Goal: Obtain resource: Obtain resource

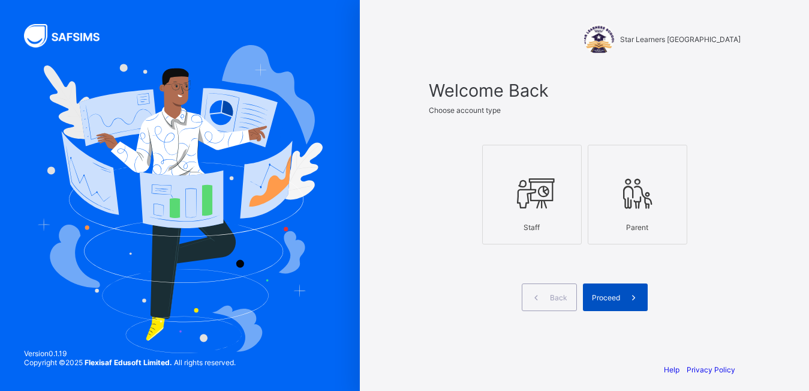
click at [639, 301] on icon at bounding box center [633, 297] width 13 height 11
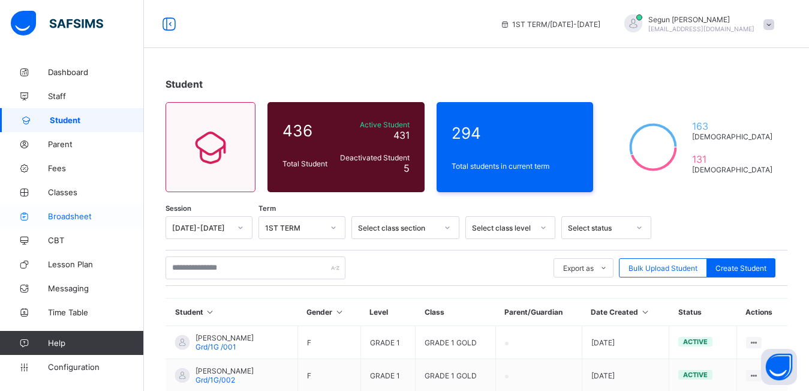
click at [74, 216] on span "Broadsheet" at bounding box center [96, 216] width 96 height 10
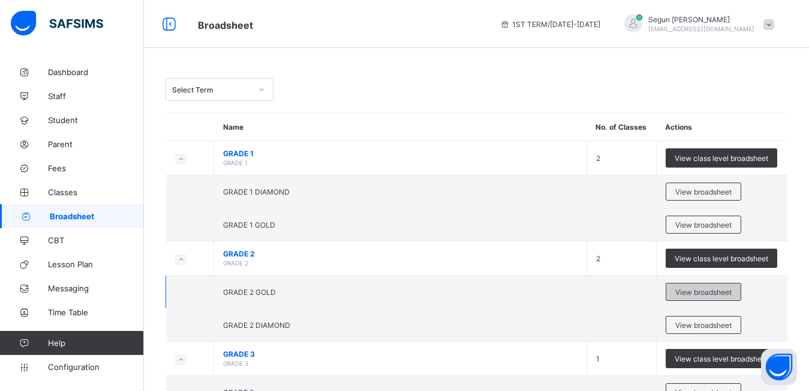
click at [693, 296] on span "View broadsheet" at bounding box center [703, 291] width 56 height 9
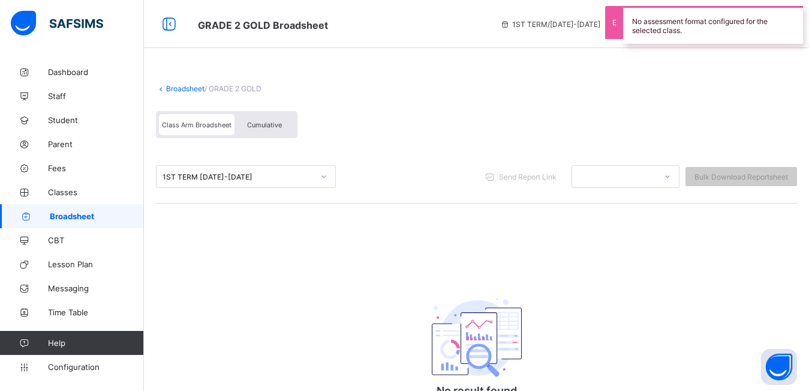
click at [281, 133] on div "Cumulative" at bounding box center [265, 124] width 60 height 21
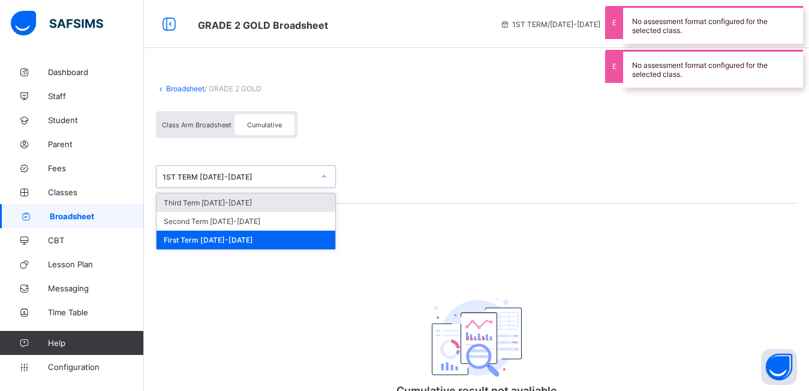
click at [263, 181] on div "1ST TERM 2024-2025" at bounding box center [235, 176] width 156 height 17
click at [258, 203] on div "Third Term 2024-2025" at bounding box center [246, 202] width 179 height 19
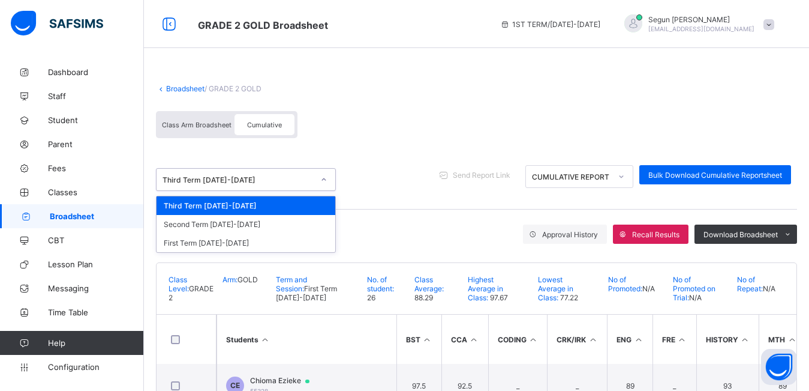
click at [278, 182] on div "Third Term 2024-2025" at bounding box center [238, 179] width 151 height 9
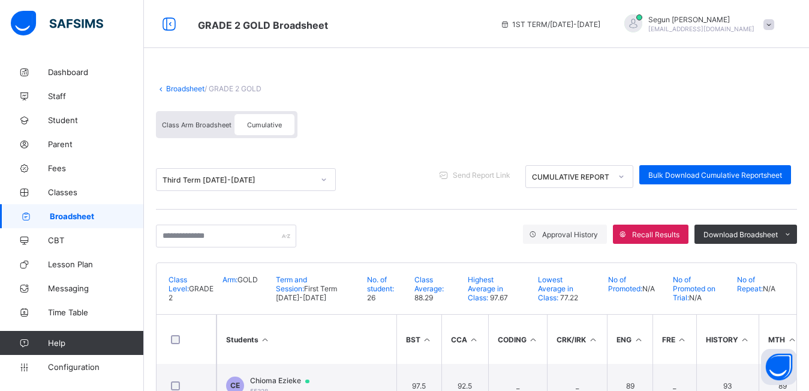
click at [385, 212] on div "Approval History Recall Results Download Broadsheet PDF Excel sheet" at bounding box center [476, 235] width 641 height 53
click at [230, 241] on input "text" at bounding box center [226, 235] width 140 height 23
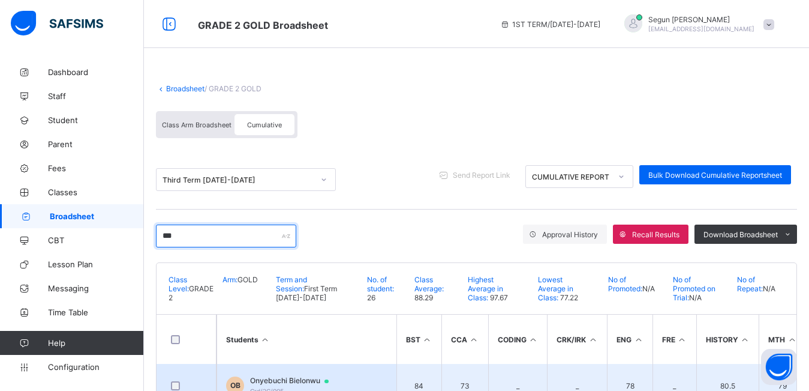
type input "***"
click at [290, 376] on span "Onyebuchi Bielonwu" at bounding box center [295, 381] width 90 height 10
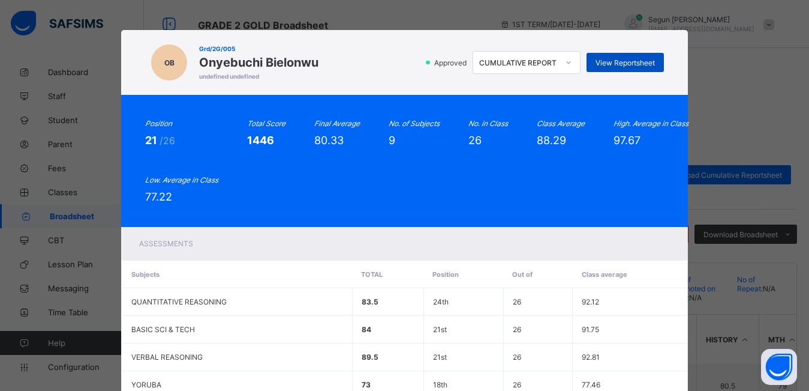
click at [619, 61] on span "View Reportsheet" at bounding box center [625, 62] width 59 height 9
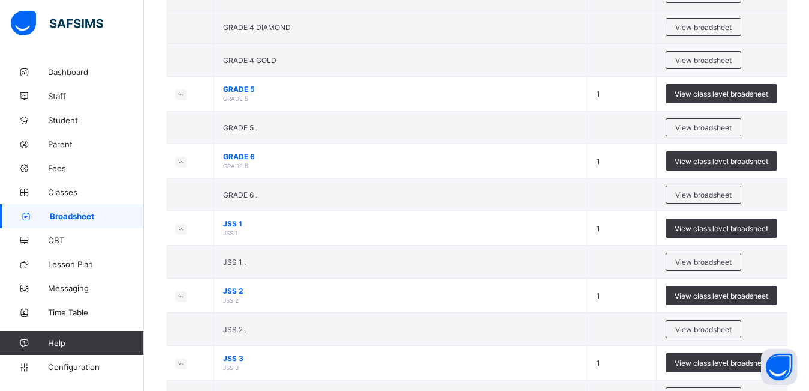
scroll to position [467, 0]
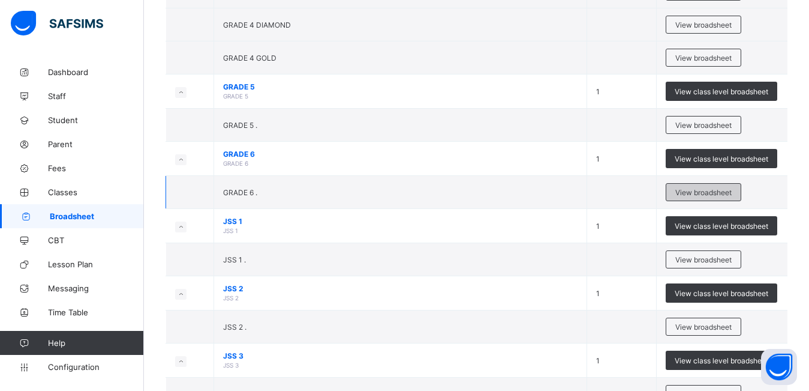
click at [701, 191] on span "View broadsheet" at bounding box center [703, 192] width 56 height 9
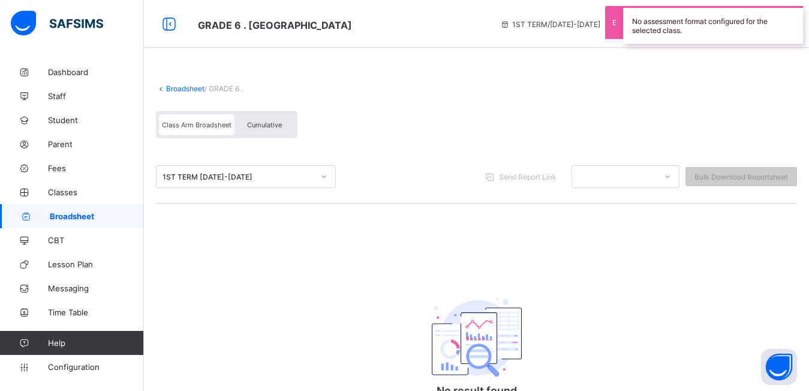
click at [260, 124] on span "Cumulative" at bounding box center [264, 125] width 35 height 8
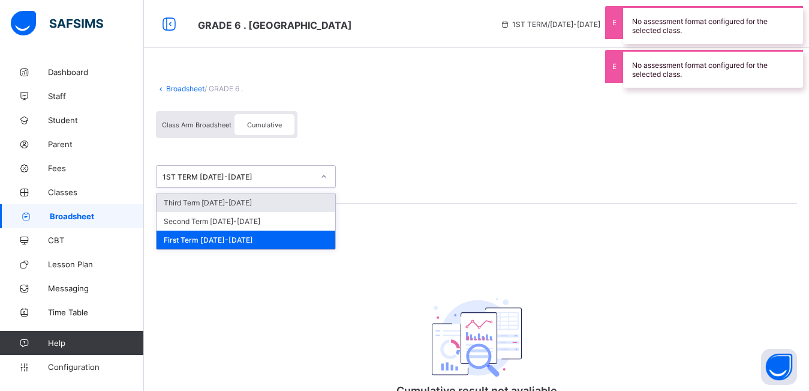
click at [251, 179] on div "1ST TERM 2024-2025" at bounding box center [238, 176] width 151 height 9
click at [245, 196] on div "Third Term 2024-2025" at bounding box center [246, 202] width 179 height 19
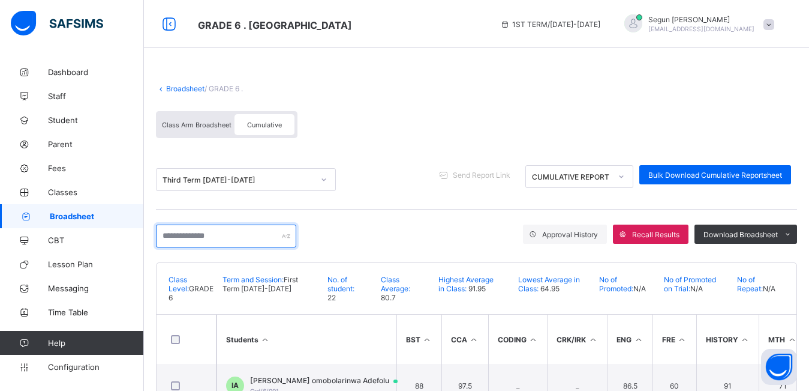
click at [212, 235] on input "text" at bounding box center [226, 235] width 140 height 23
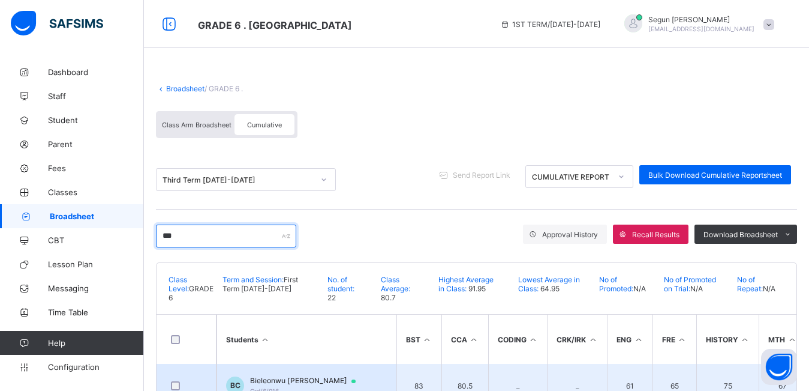
type input "***"
click at [286, 370] on td "BC Bieleonwu Chisom Grd/6/016" at bounding box center [307, 385] width 180 height 43
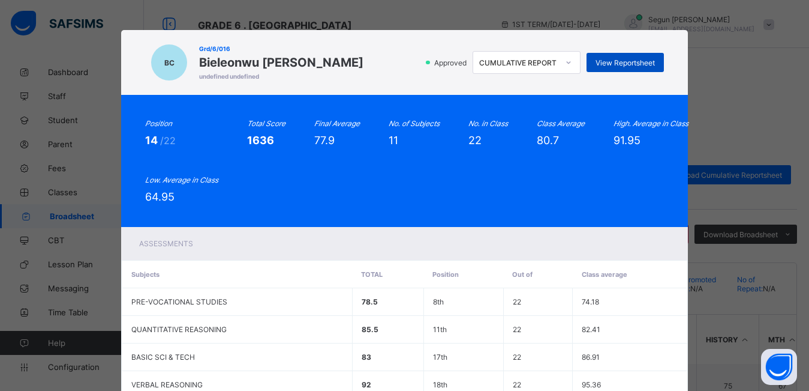
click at [609, 65] on span "View Reportsheet" at bounding box center [625, 62] width 59 height 9
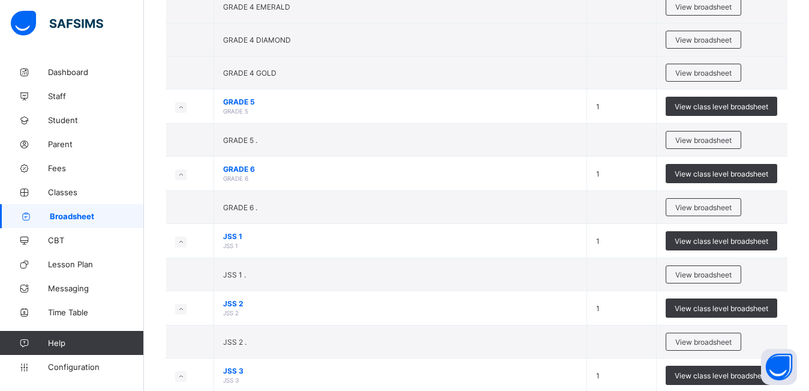
scroll to position [459, 0]
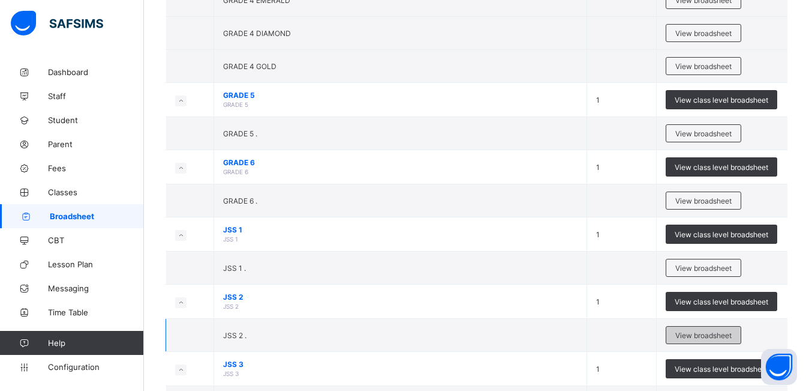
click at [678, 335] on div "View broadsheet" at bounding box center [704, 335] width 76 height 18
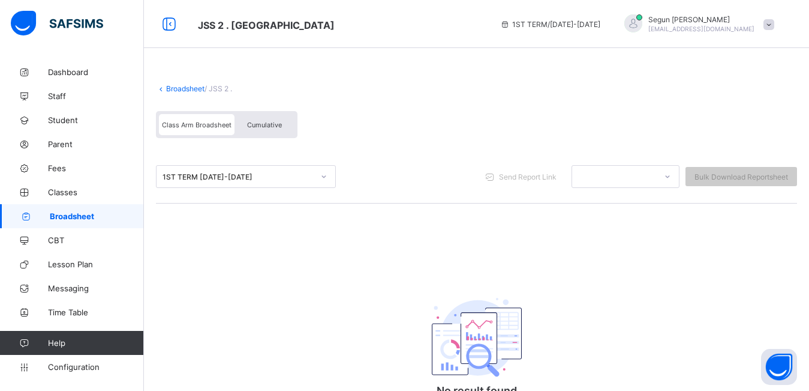
click at [254, 119] on div "Cumulative" at bounding box center [265, 124] width 60 height 21
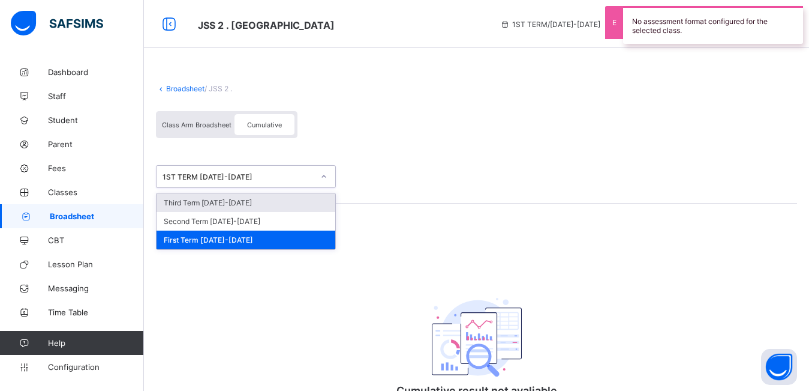
click at [224, 179] on div "1ST TERM 2024-2025" at bounding box center [238, 176] width 151 height 9
click at [224, 198] on div "Third Term 2024-2025" at bounding box center [246, 202] width 179 height 19
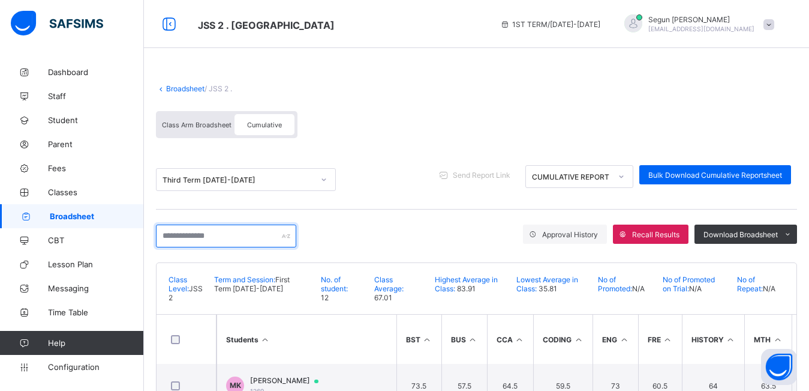
click at [210, 239] on input "text" at bounding box center [226, 235] width 140 height 23
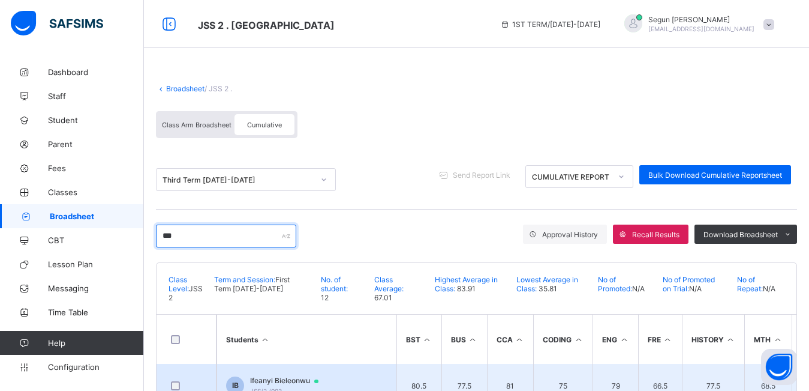
type input "***"
click at [277, 377] on span "Ifeanyi Bieleonwu" at bounding box center [290, 381] width 80 height 10
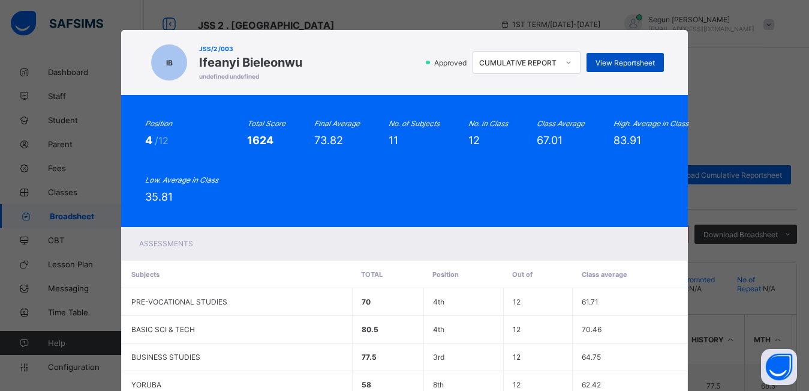
click at [608, 70] on div "View Reportsheet" at bounding box center [625, 62] width 77 height 19
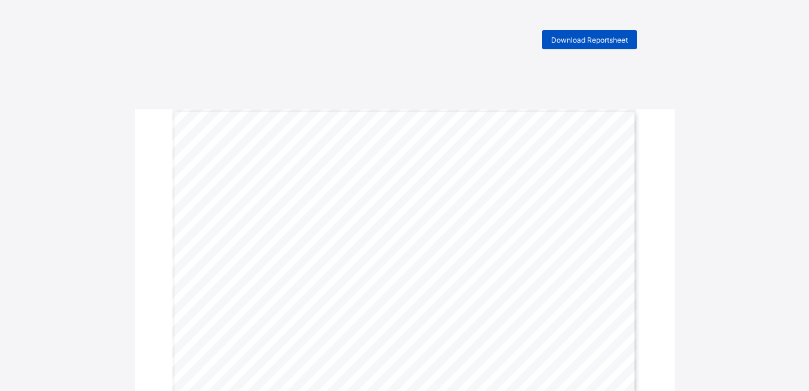
click at [596, 40] on span "Download Reportsheet" at bounding box center [589, 39] width 77 height 9
click at [563, 42] on span "Download Reportsheet" at bounding box center [589, 39] width 77 height 9
click at [575, 44] on div "Download Reportsheet" at bounding box center [589, 39] width 95 height 19
click at [573, 45] on div "Download Reportsheet" at bounding box center [589, 39] width 95 height 19
